Goal: Task Accomplishment & Management: Manage account settings

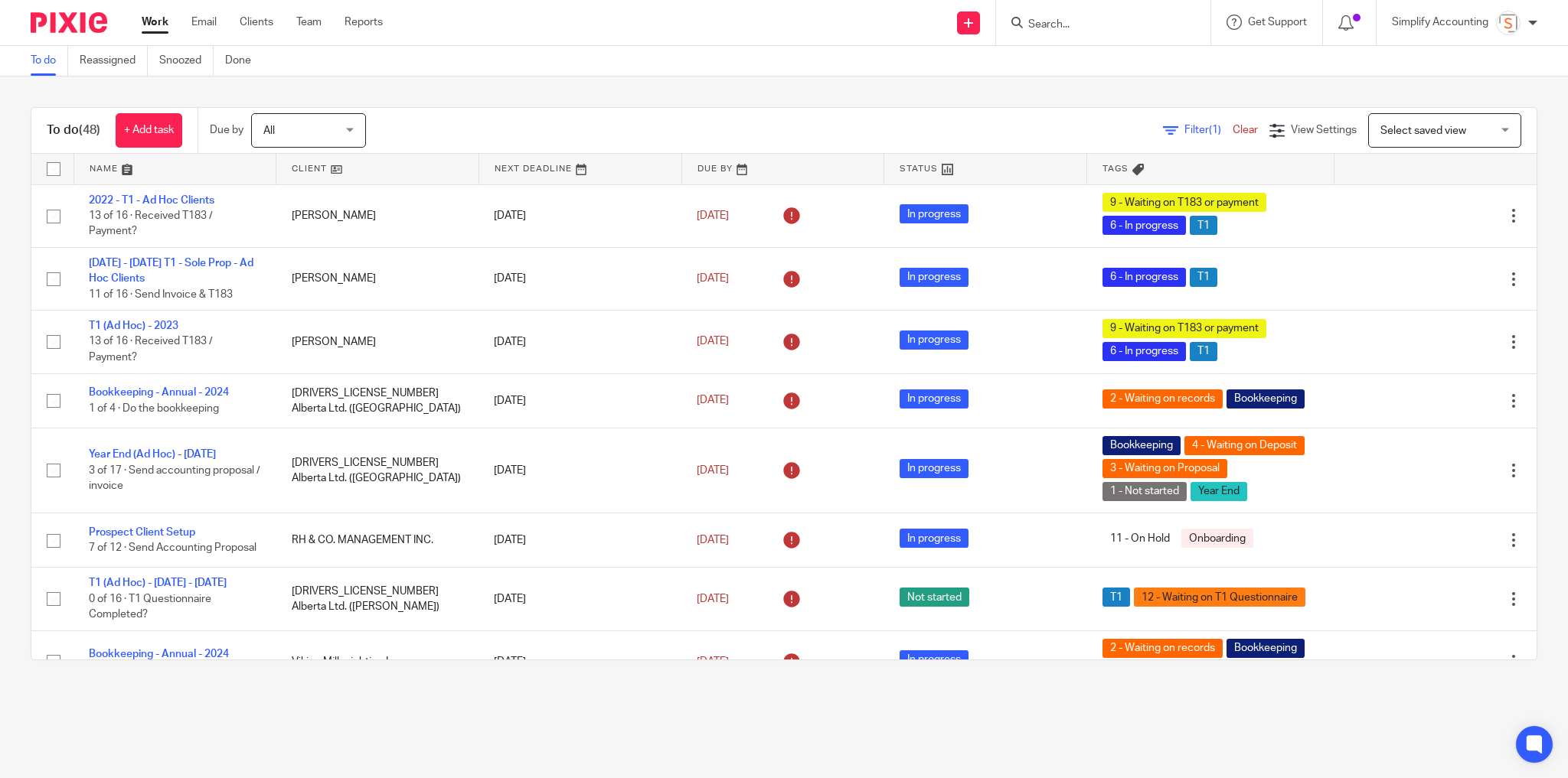
scroll to position [1776, 0]
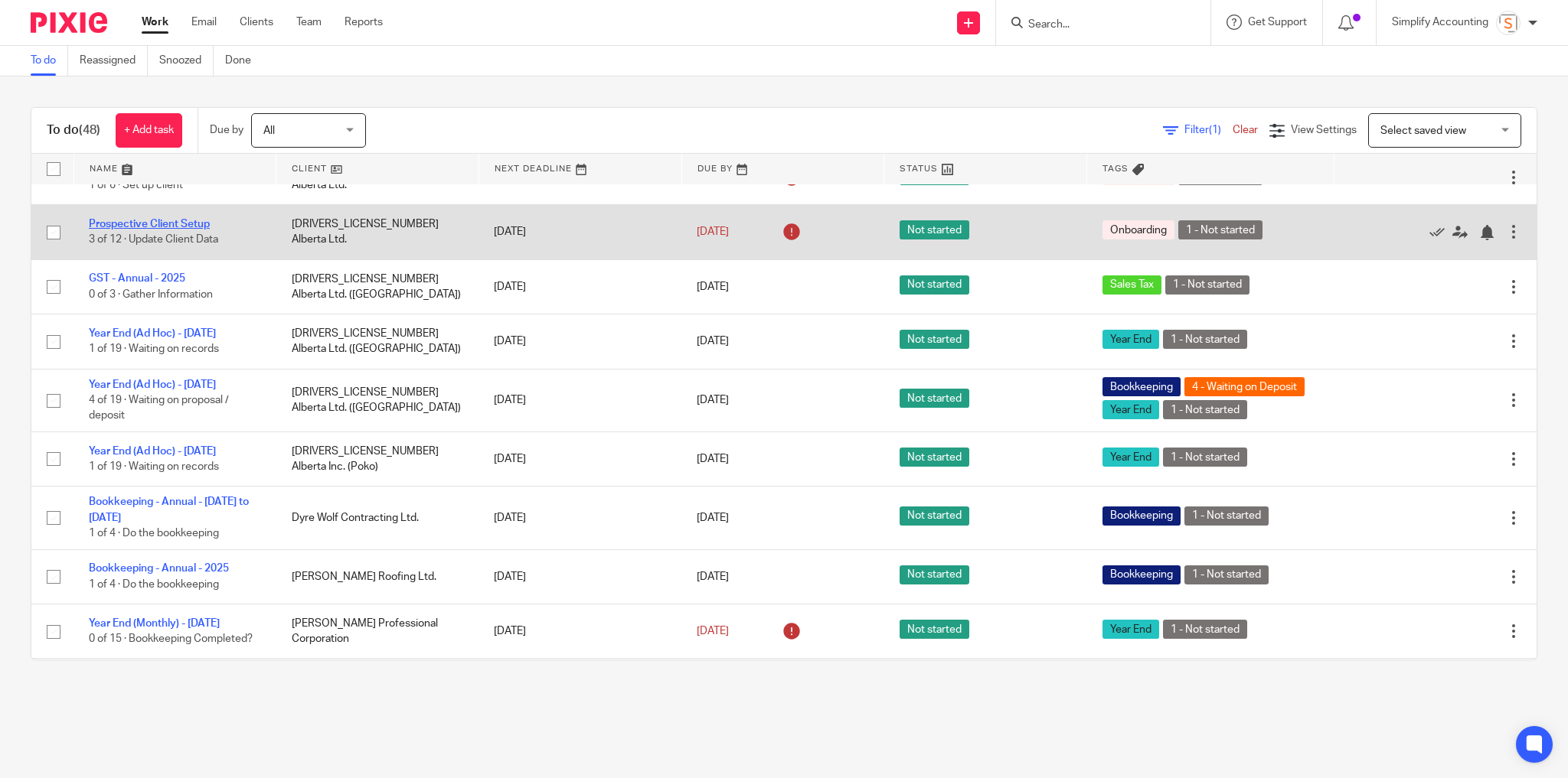
click at [171, 230] on link "Prospective Client Setup" at bounding box center [149, 224] width 121 height 11
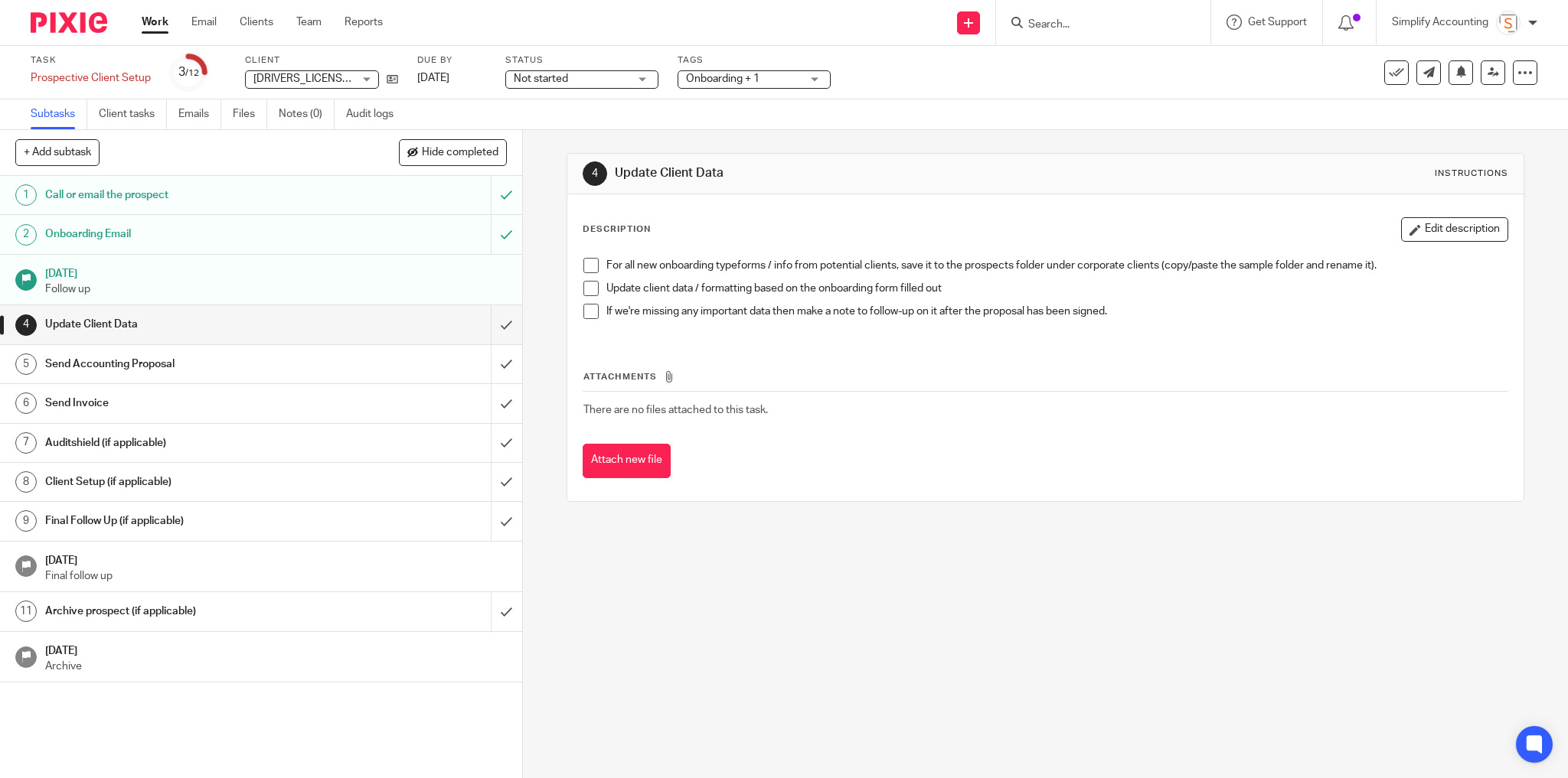
click at [151, 26] on link "Work" at bounding box center [154, 22] width 26 height 15
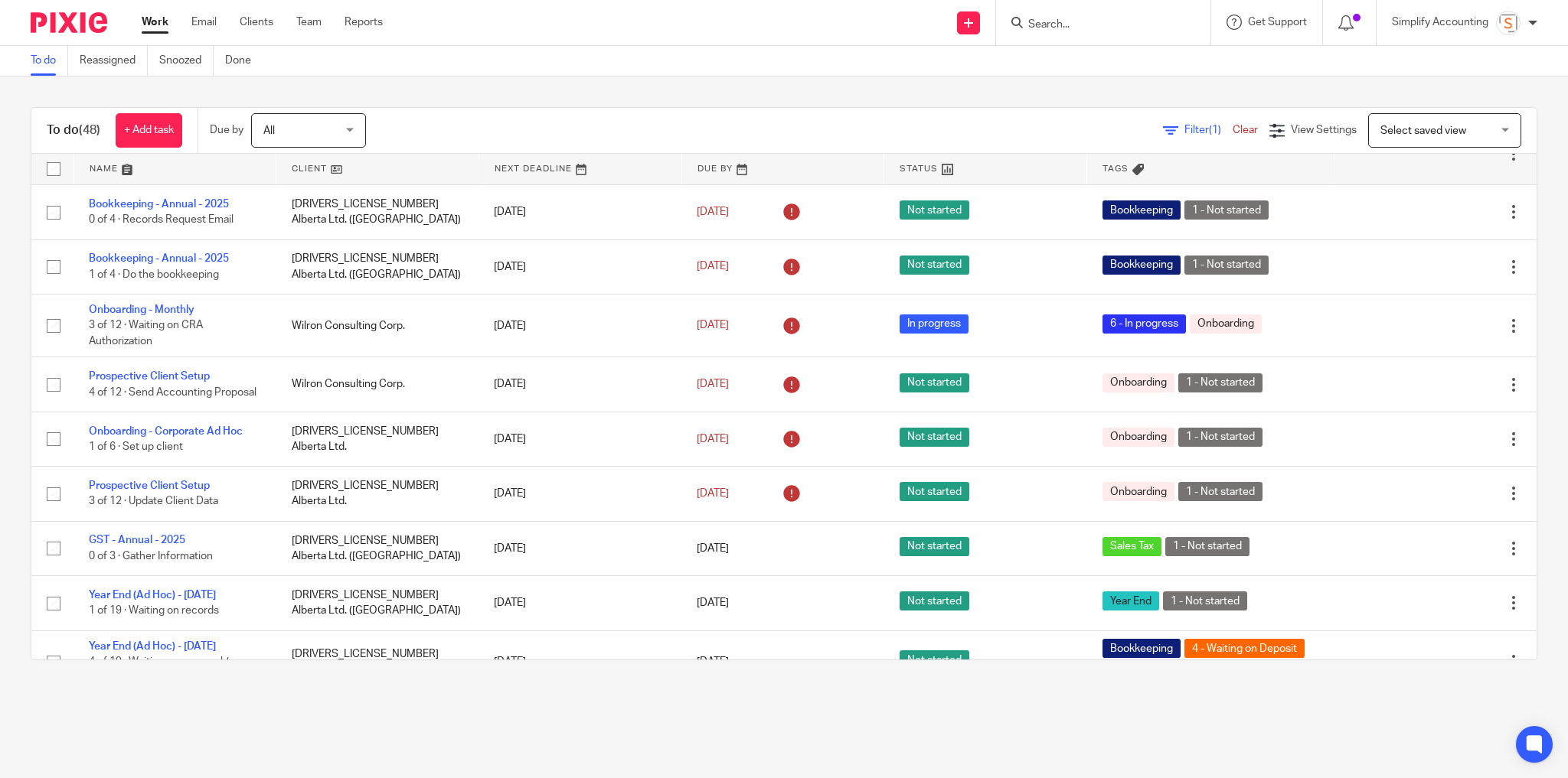
scroll to position [1653, 0]
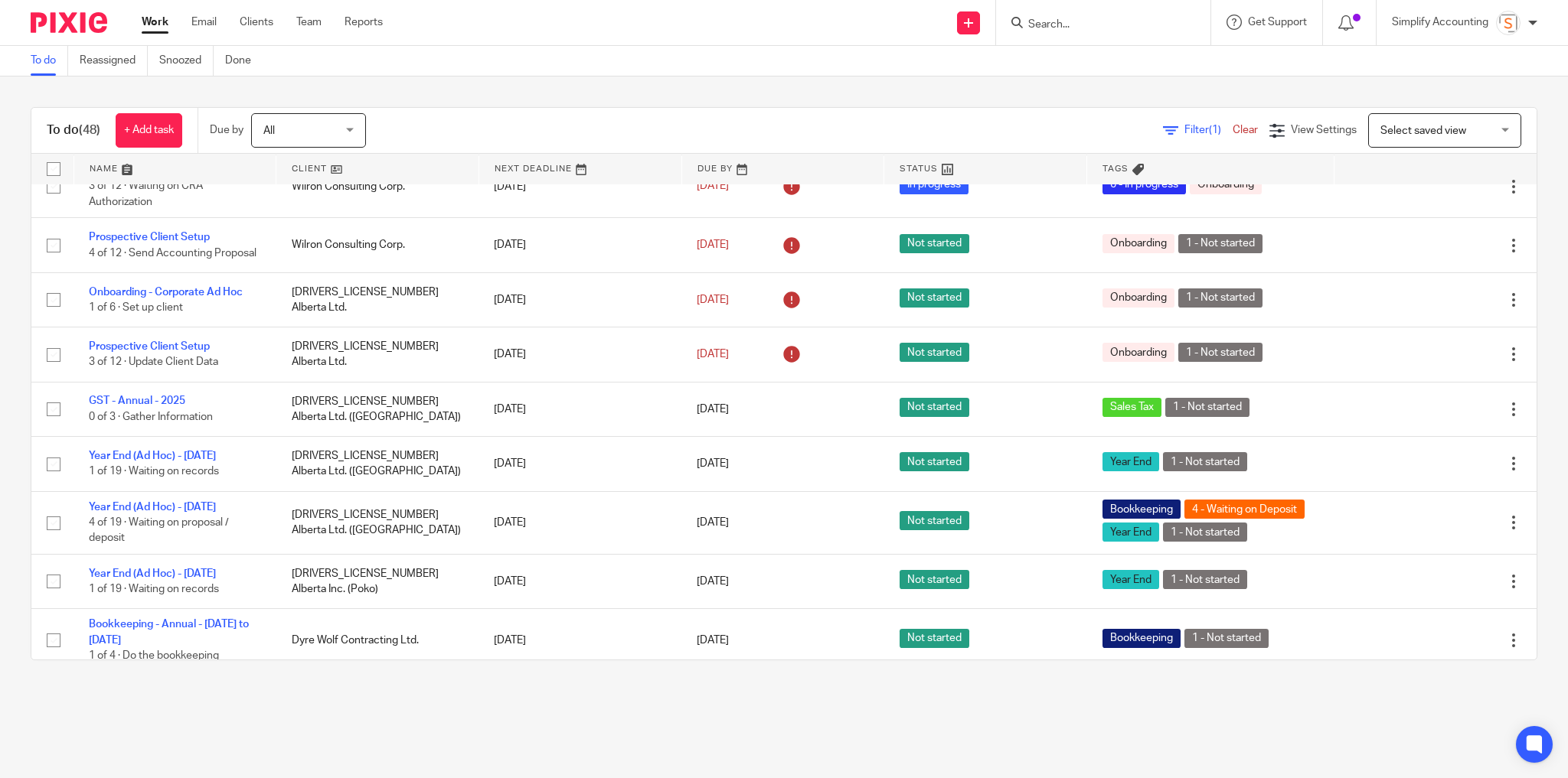
click at [1048, 18] on input "Search" at bounding box center [1095, 25] width 138 height 14
click at [1046, 31] on input "Search" at bounding box center [1095, 25] width 138 height 14
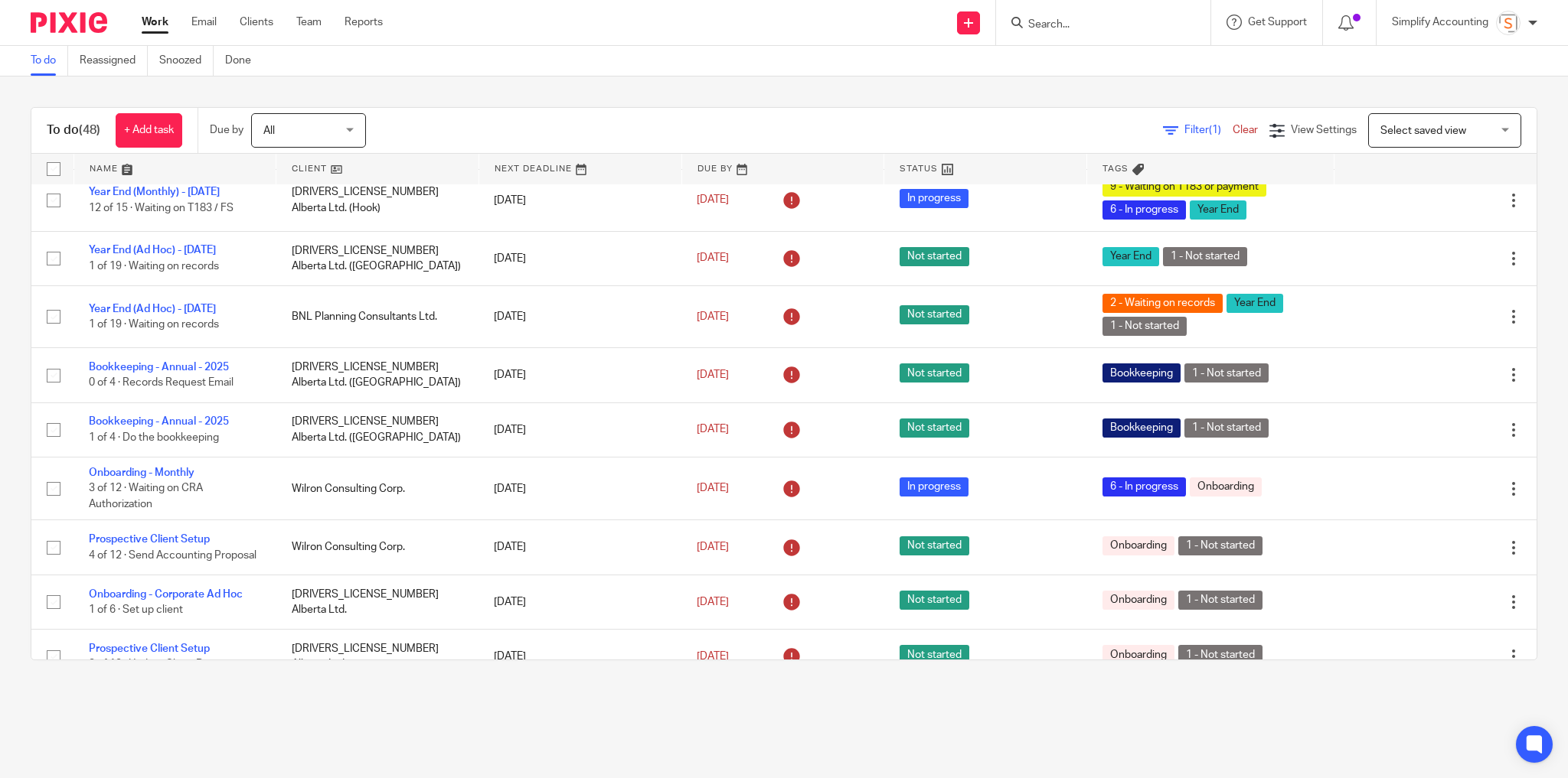
scroll to position [1347, 0]
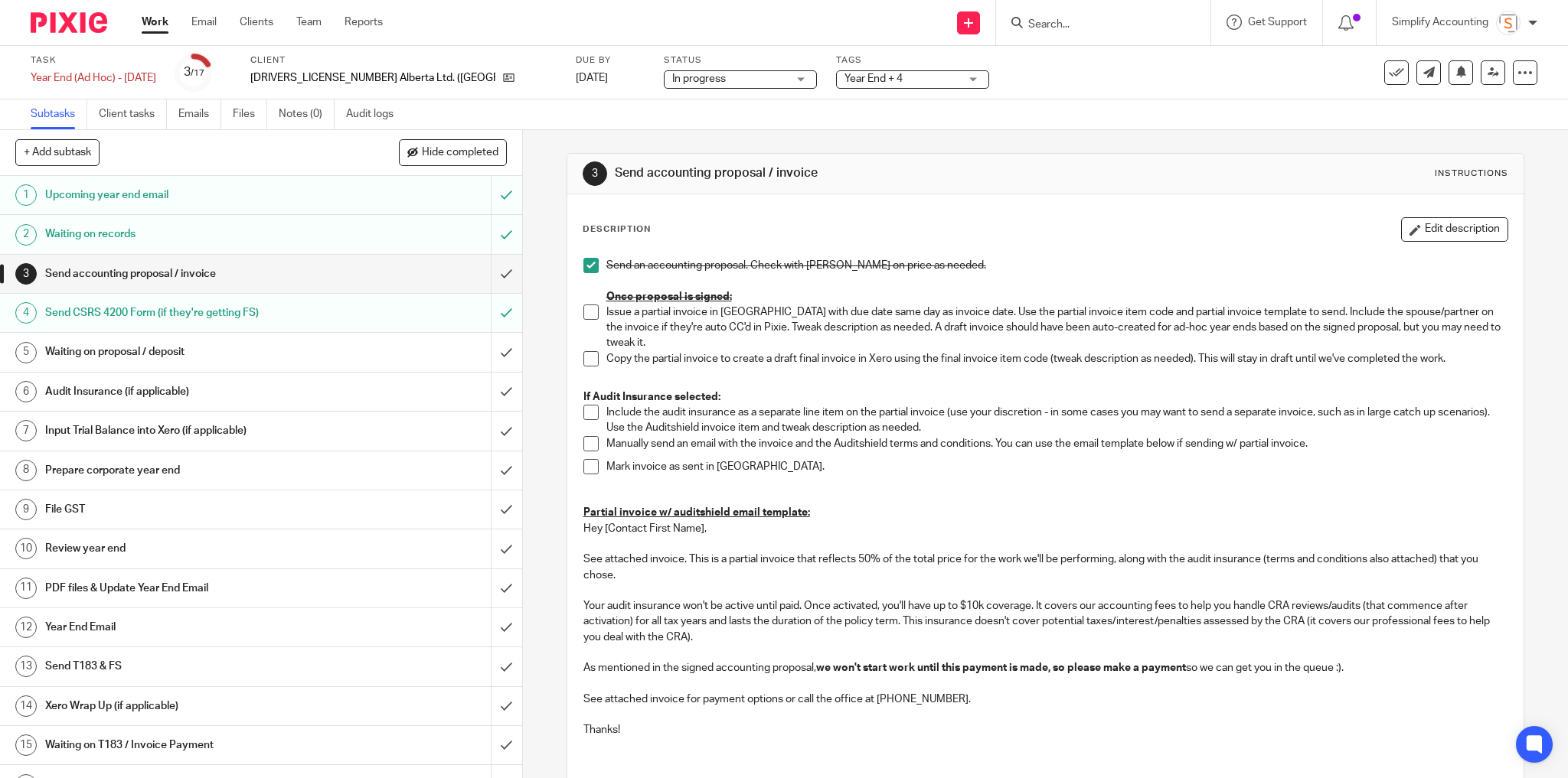
click at [845, 78] on span "Year End + 4" at bounding box center [902, 79] width 115 height 16
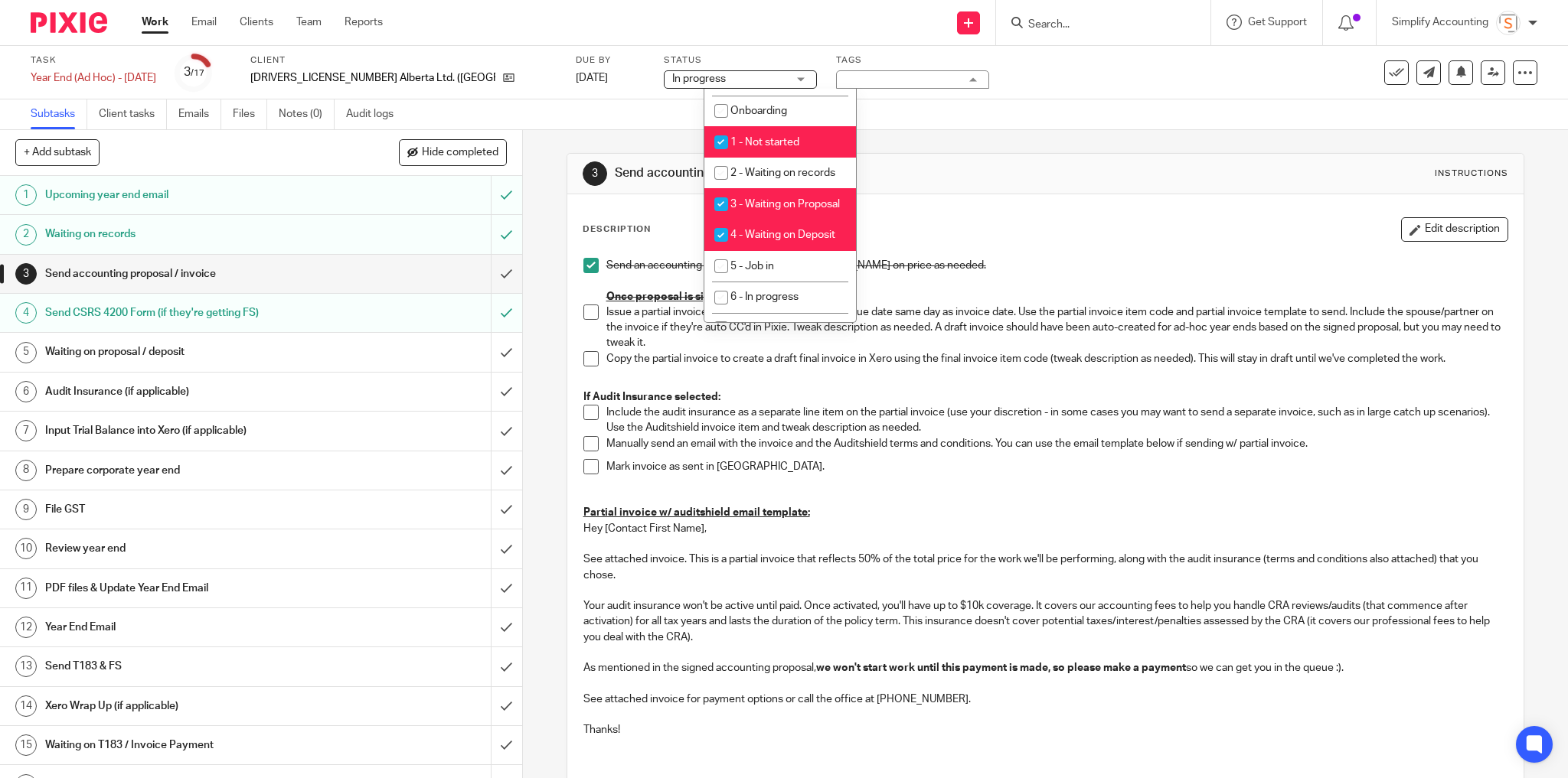
scroll to position [367, 0]
click at [907, 78] on div "Task Year End (Ad Hoc) - [DATE] Save Year End (Ad Hoc) - [DATE] 3 /17 Client [D…" at bounding box center [659, 73] width 1255 height 36
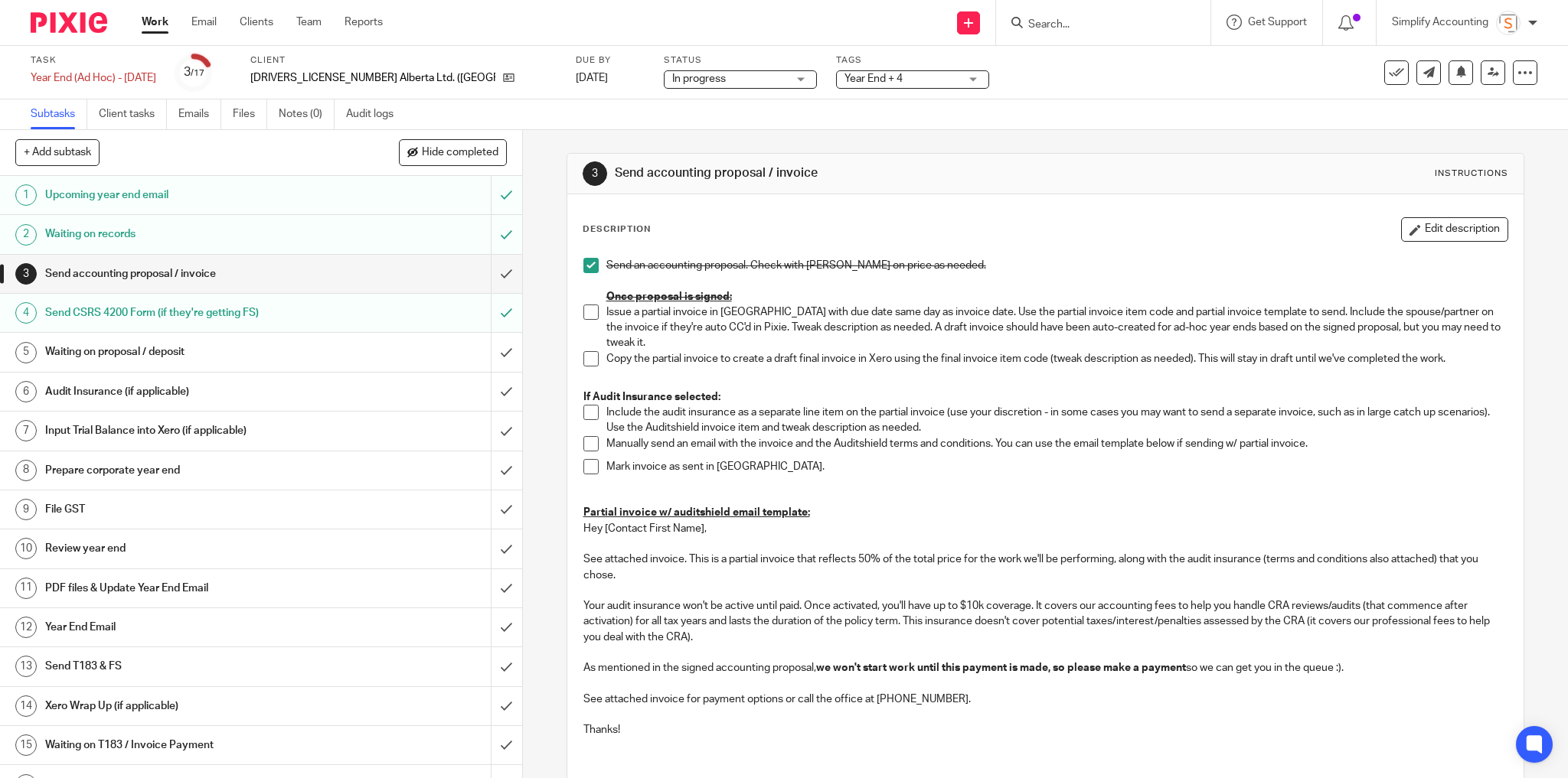
click at [410, 357] on div "Waiting on proposal / deposit" at bounding box center [261, 352] width 430 height 23
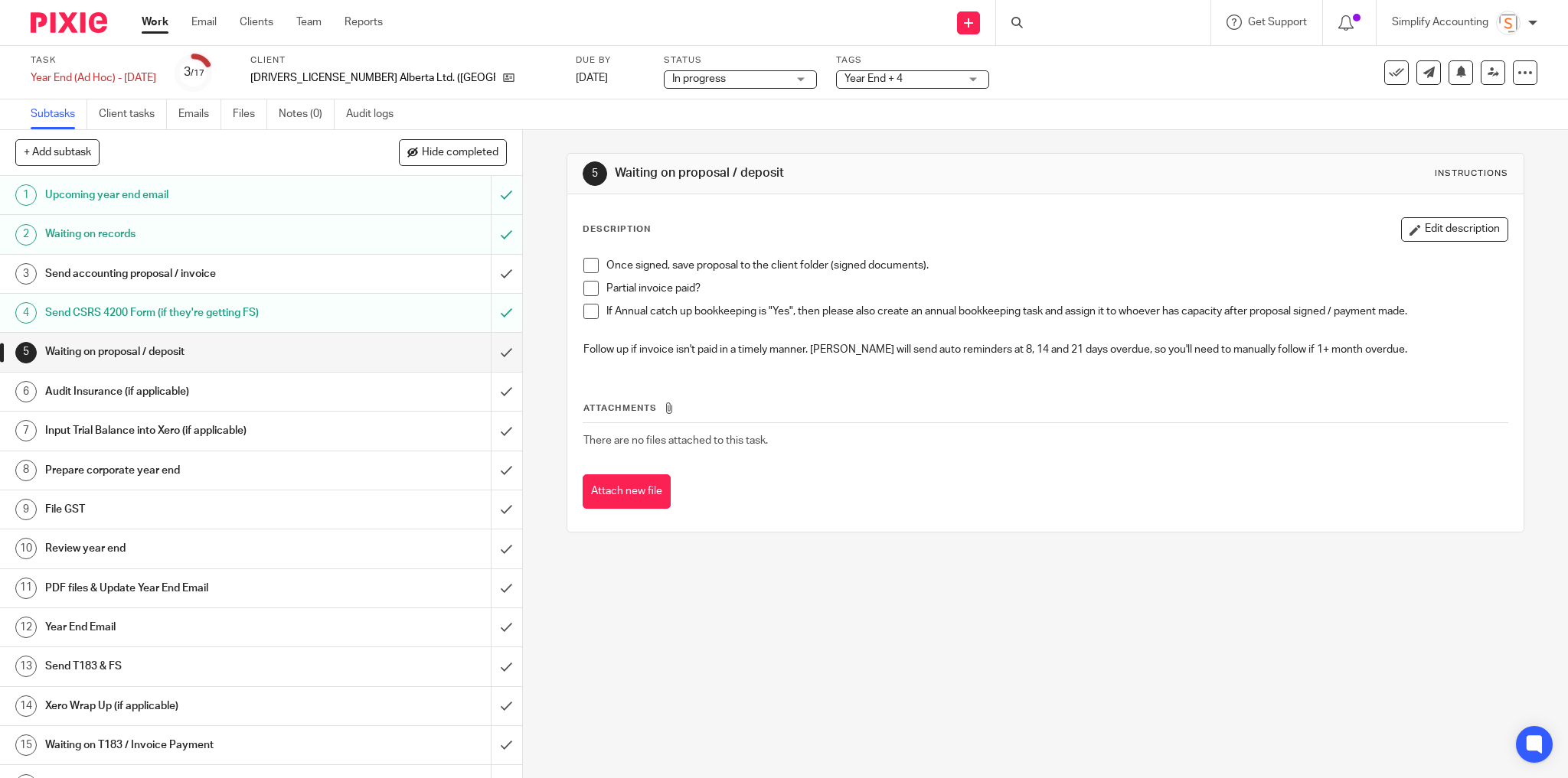
drag, startPoint x: 0, startPoint y: 0, endPoint x: 768, endPoint y: 79, distance: 772.1
click at [845, 79] on span "Year End + 4" at bounding box center [874, 79] width 58 height 11
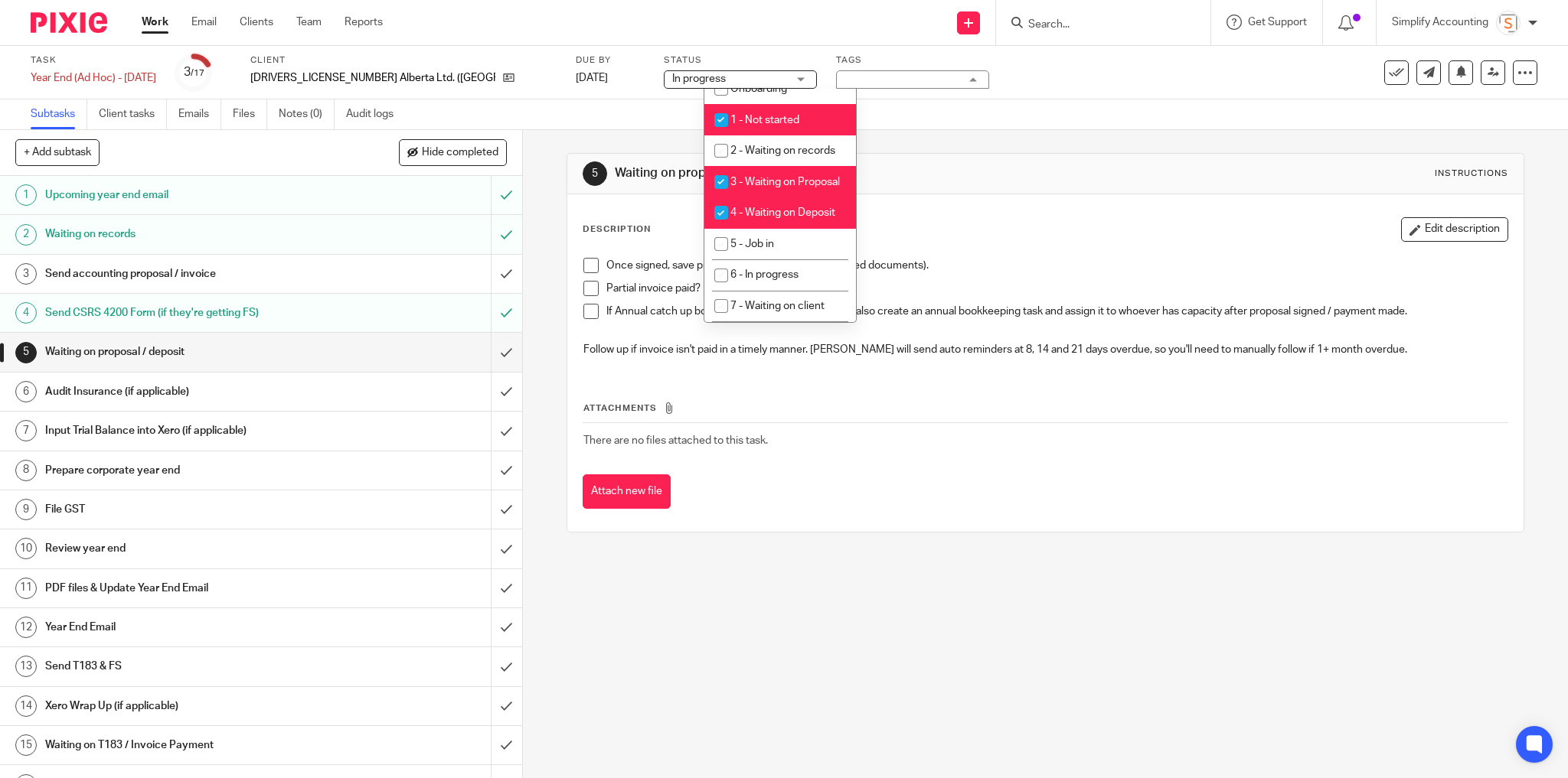
scroll to position [428, 0]
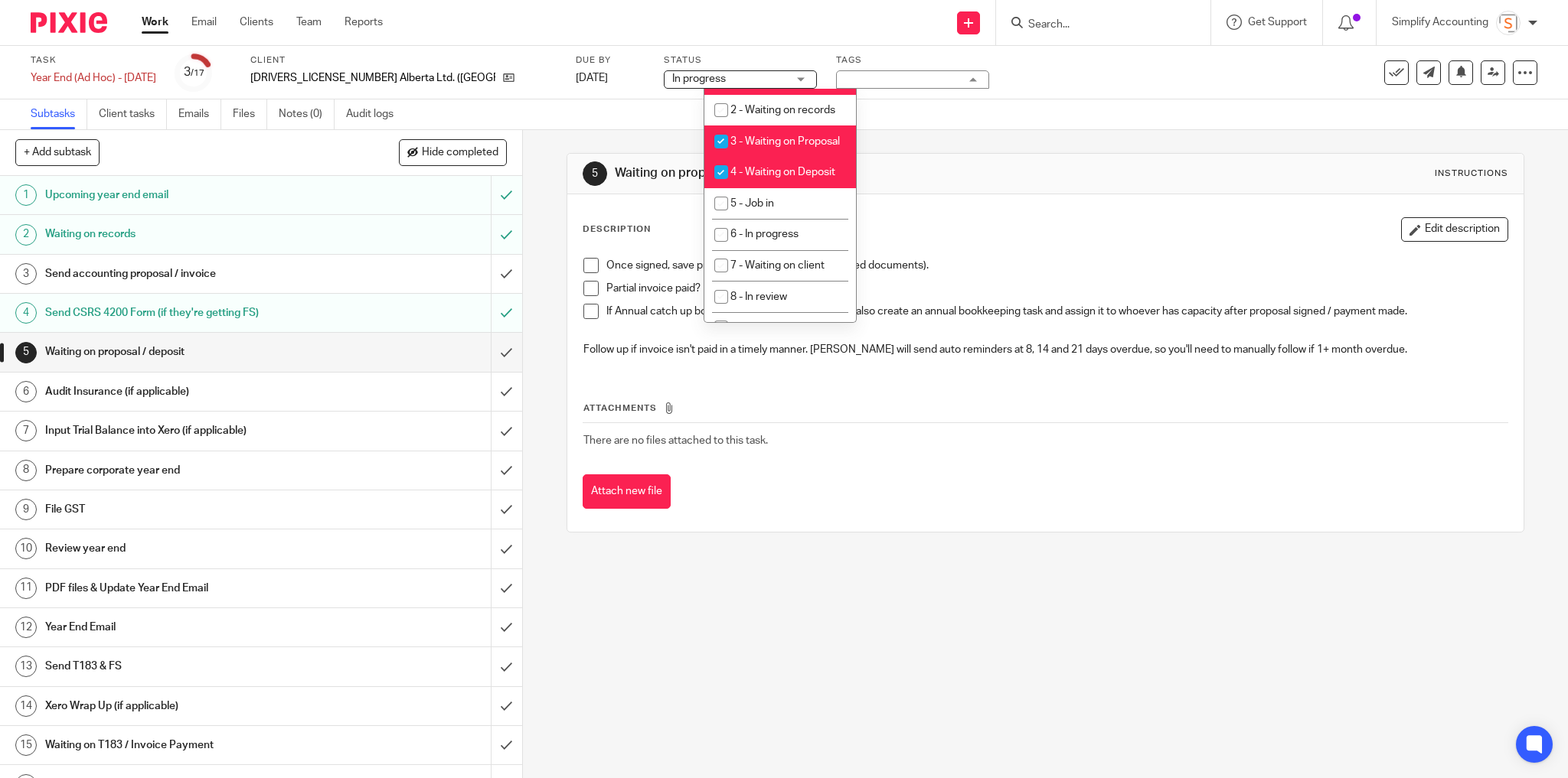
click at [771, 153] on li "3 - Waiting on Proposal" at bounding box center [780, 141] width 151 height 31
checkbox input "false"
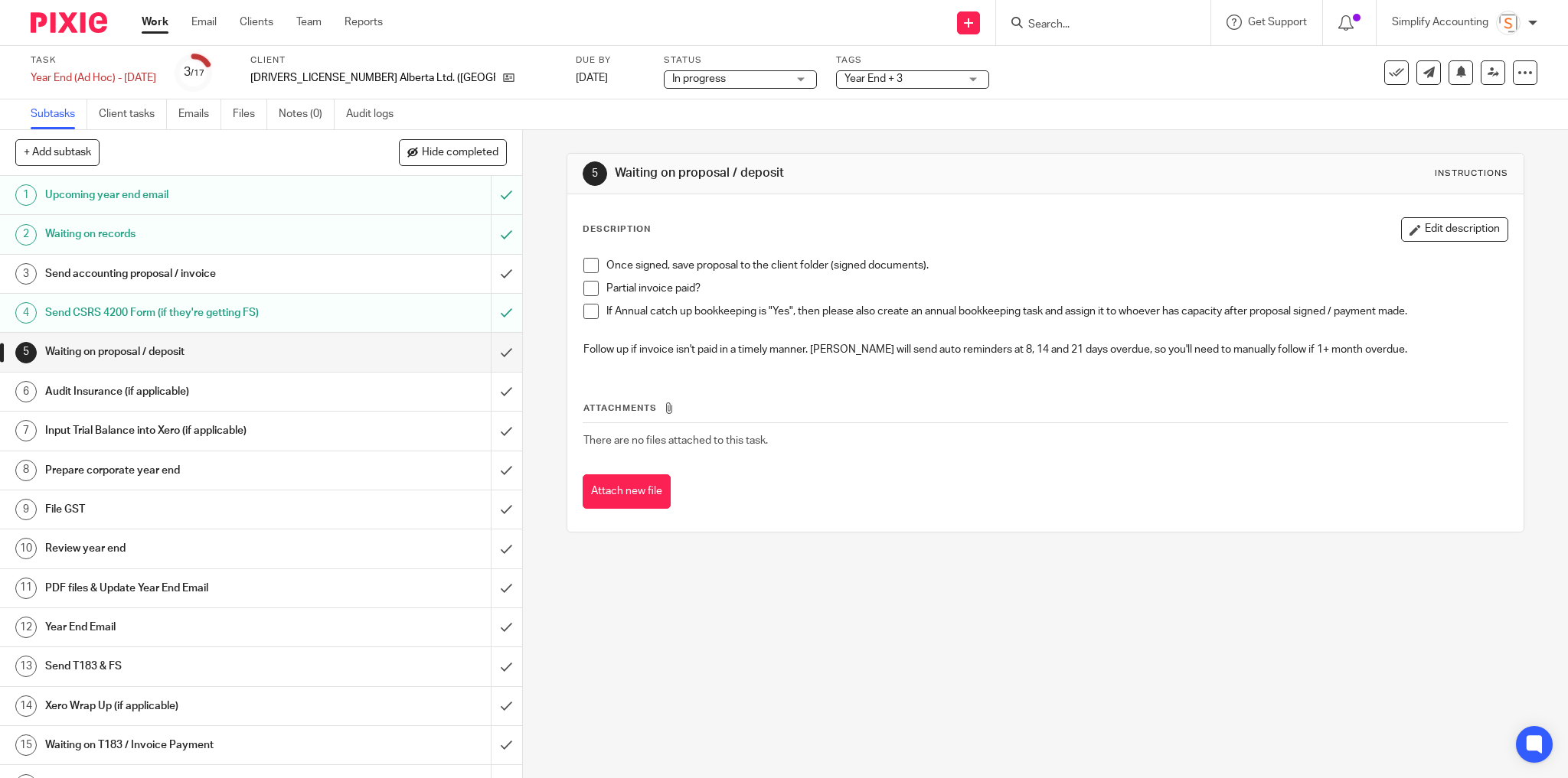
click at [887, 101] on div "Subtasks Client tasks Emails Files Notes (0) Audit logs" at bounding box center [784, 115] width 1568 height 31
click at [845, 80] on span "Year End + 3" at bounding box center [874, 79] width 58 height 11
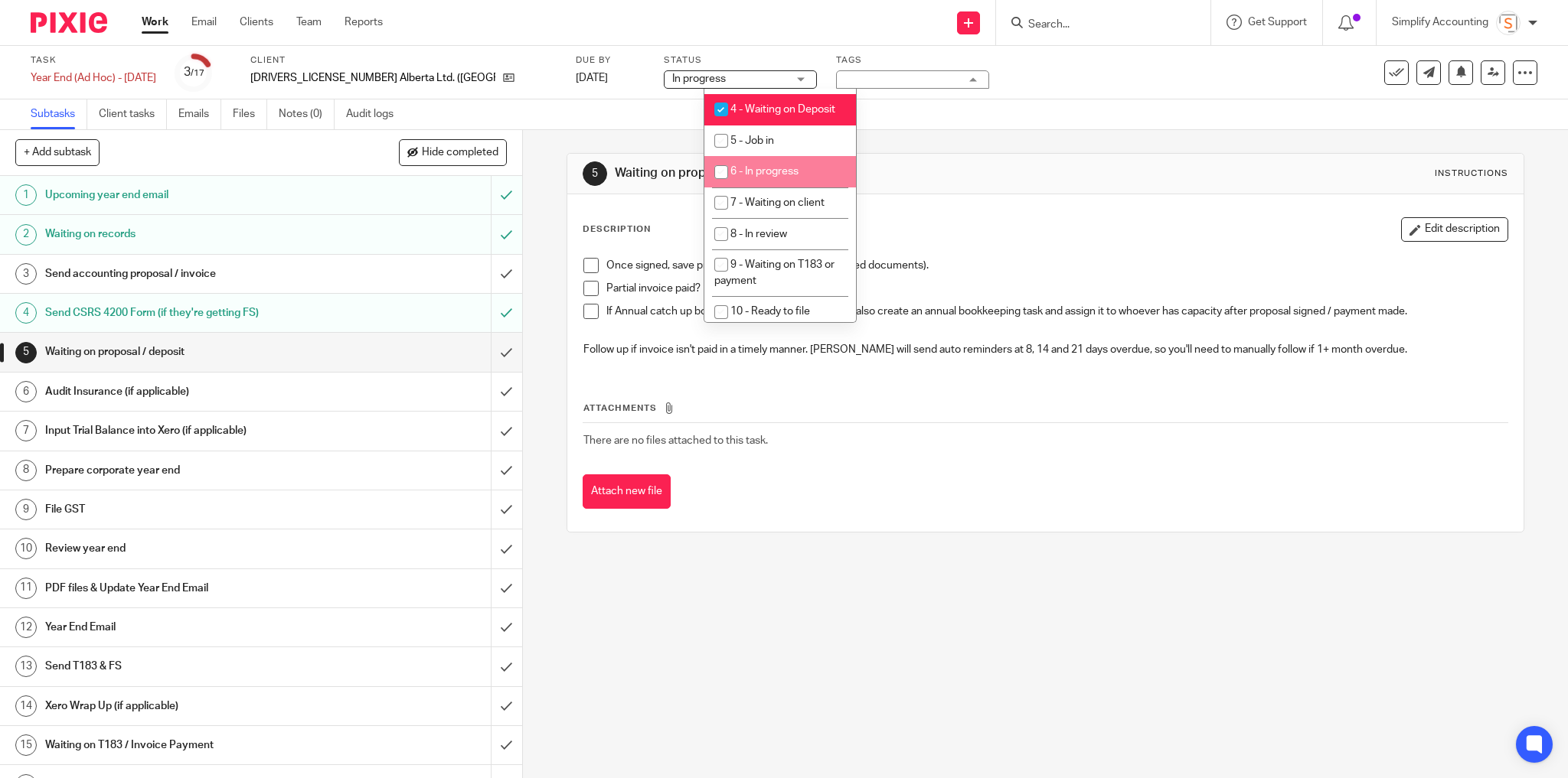
scroll to position [551, 0]
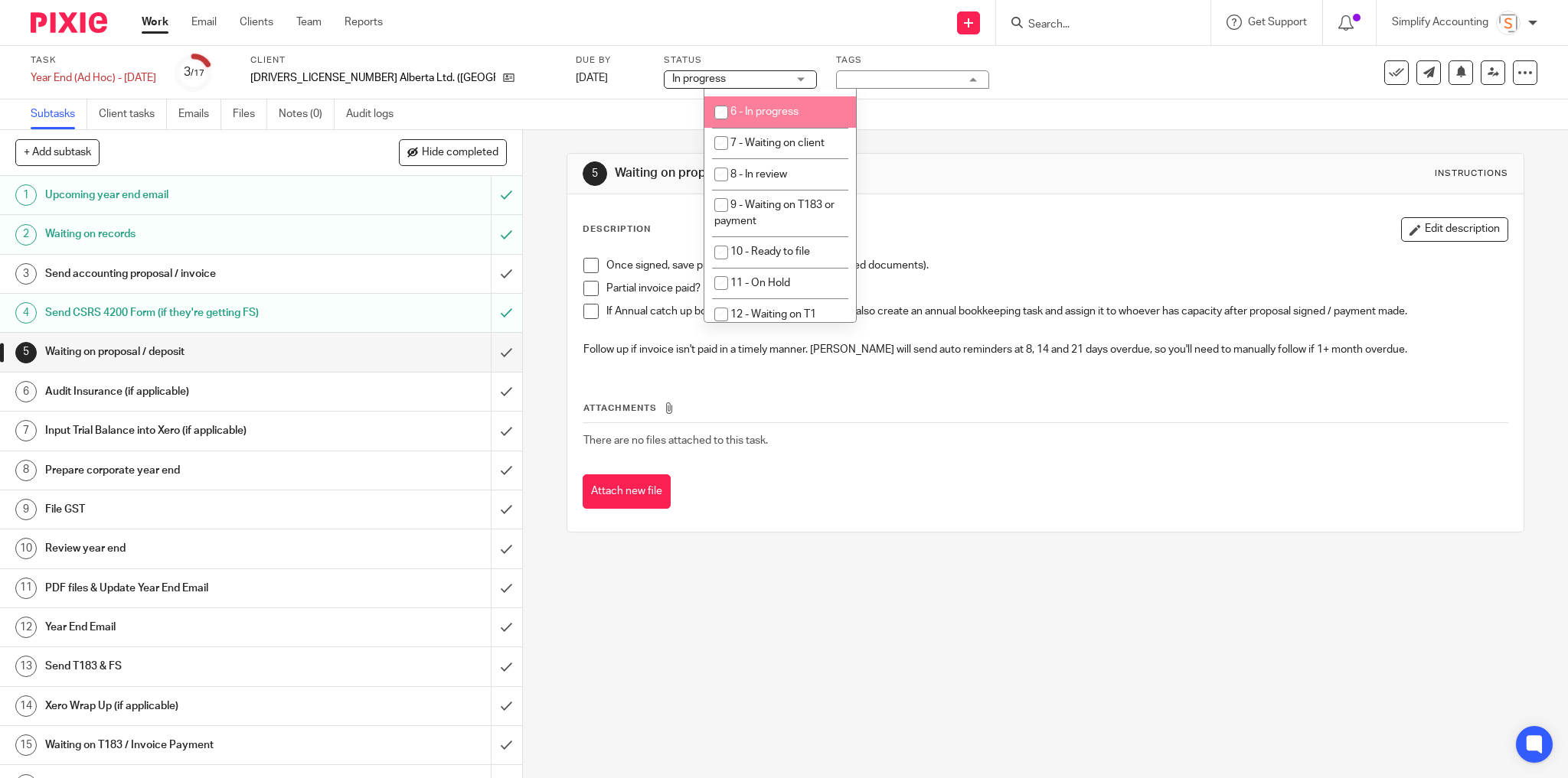
click at [918, 91] on div "Task Year End (Ad Hoc) - May 2024 Save Year End (Ad Hoc) - May 2024 3 /17 Clien…" at bounding box center [784, 72] width 1568 height 54
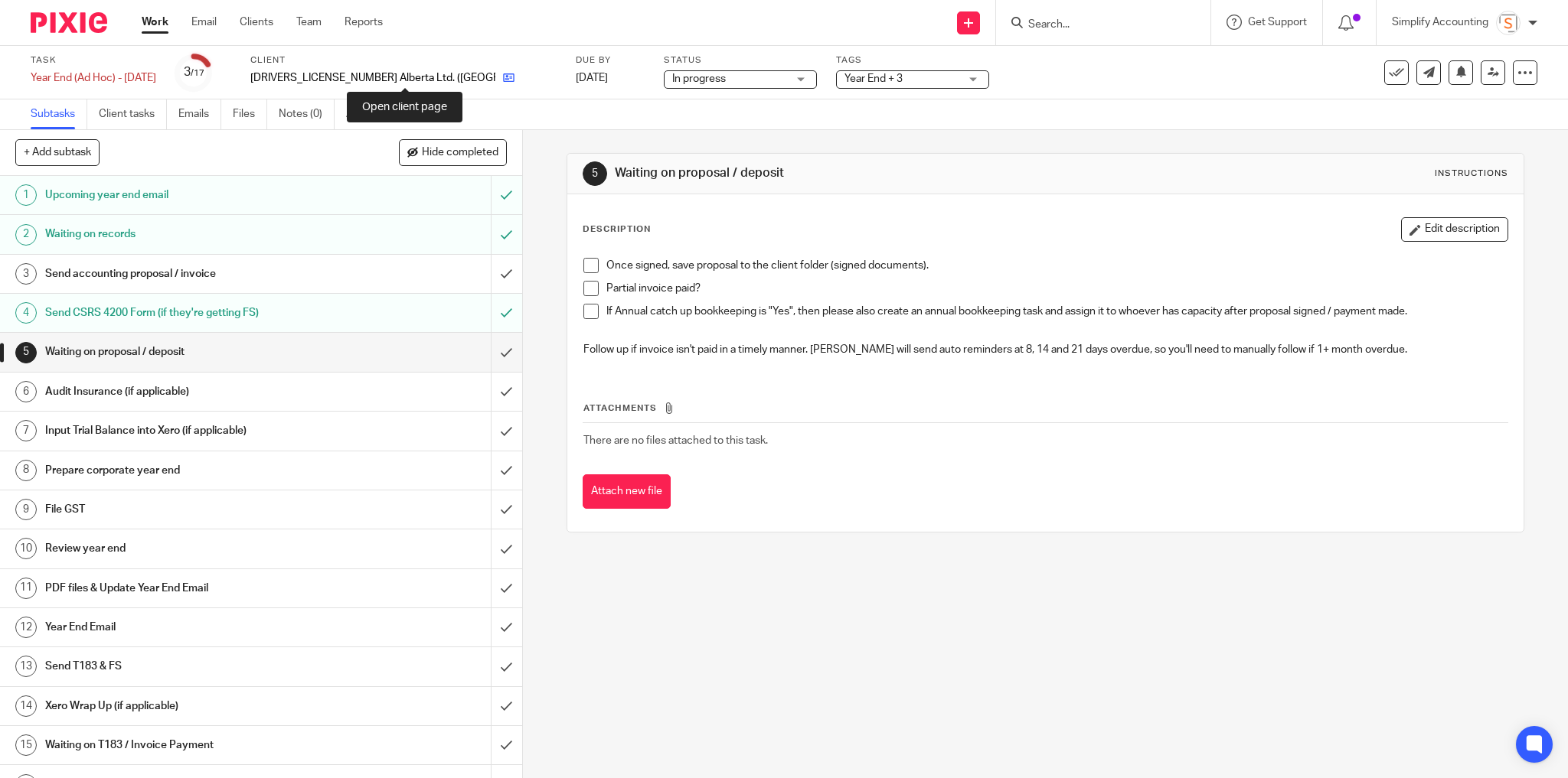
click at [503, 78] on icon at bounding box center [508, 77] width 12 height 12
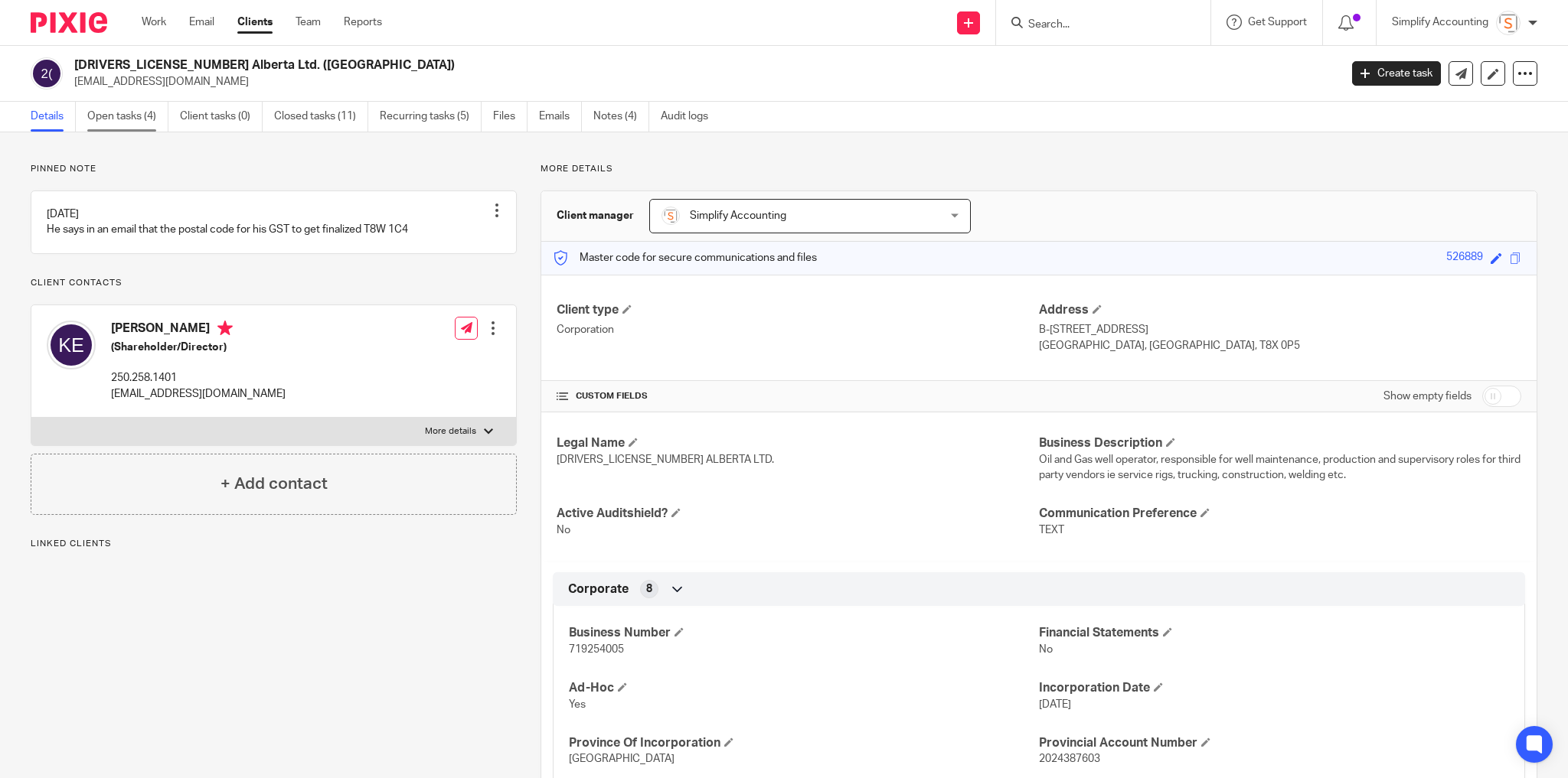
click at [129, 110] on link "Open tasks (4)" at bounding box center [128, 117] width 81 height 30
